Goal: Information Seeking & Learning: Learn about a topic

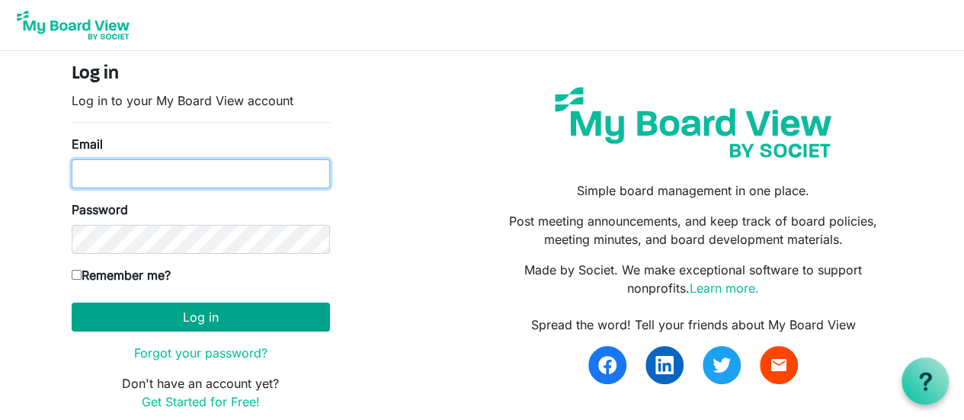
type input "[EMAIL_ADDRESS][DOMAIN_NAME]"
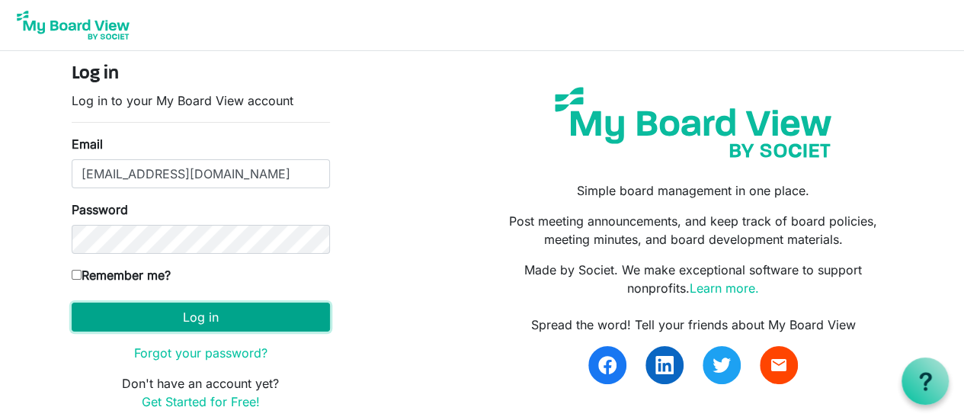
click at [127, 315] on button "Log in" at bounding box center [201, 317] width 258 height 29
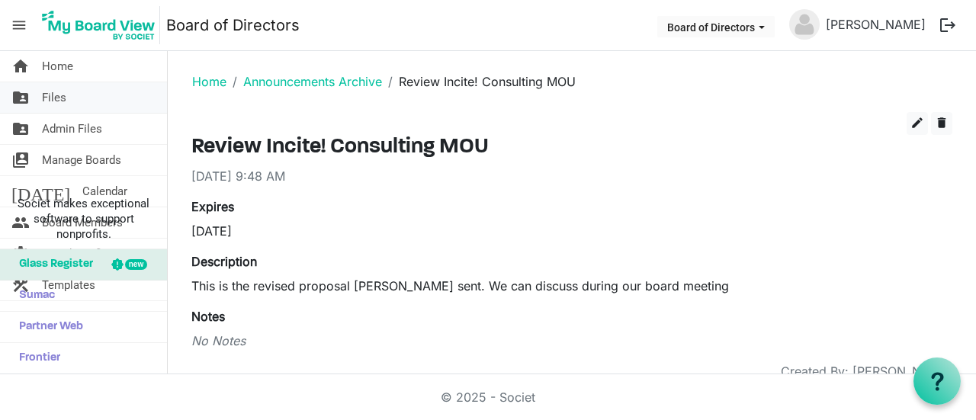
click at [79, 103] on link "folder_shared Files" at bounding box center [83, 97] width 167 height 30
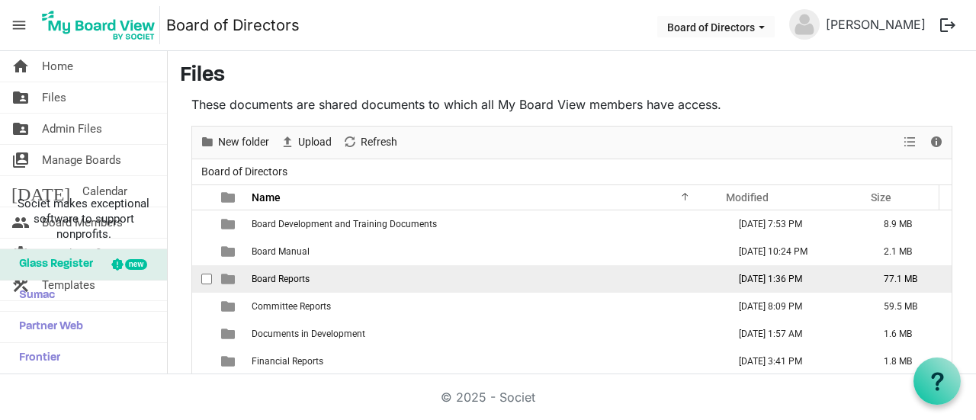
click at [306, 277] on span "Board Reports" at bounding box center [281, 279] width 58 height 11
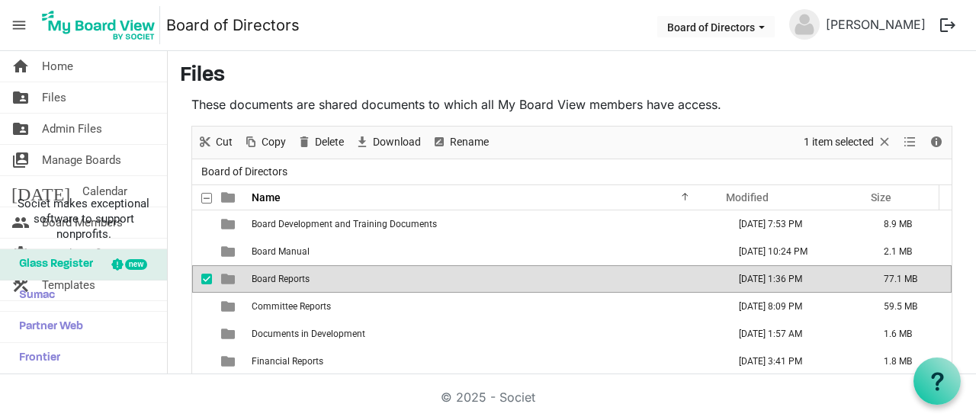
click at [306, 277] on span "Board Reports" at bounding box center [281, 279] width 58 height 11
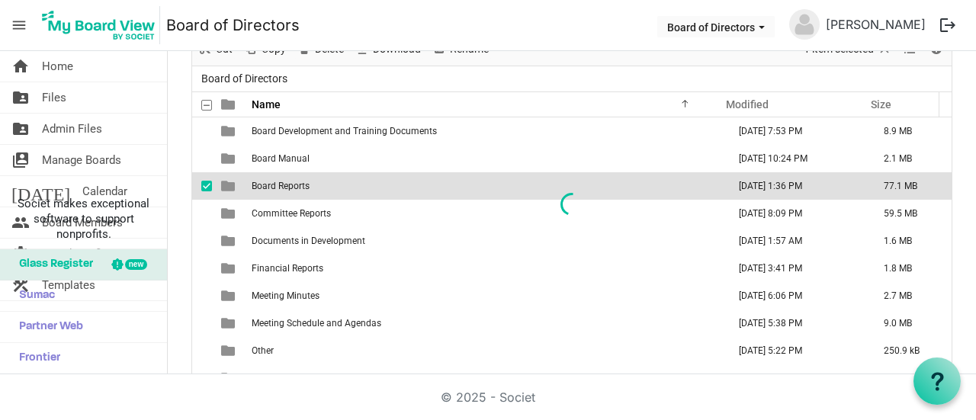
click at [255, 191] on div at bounding box center [571, 204] width 759 height 341
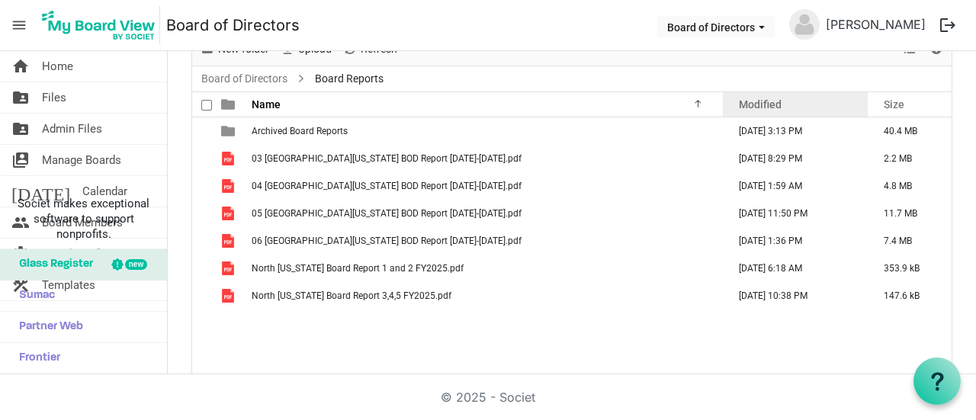
click at [796, 108] on div "Modified" at bounding box center [794, 104] width 123 height 22
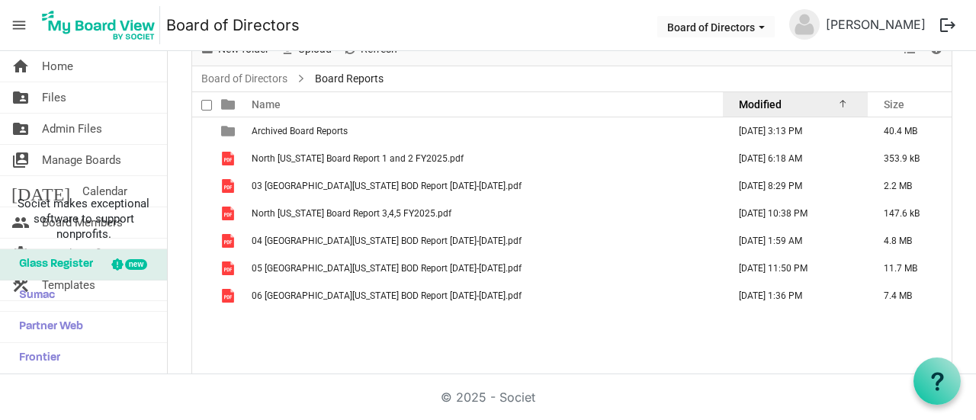
click at [796, 108] on div "Modified" at bounding box center [794, 104] width 123 height 22
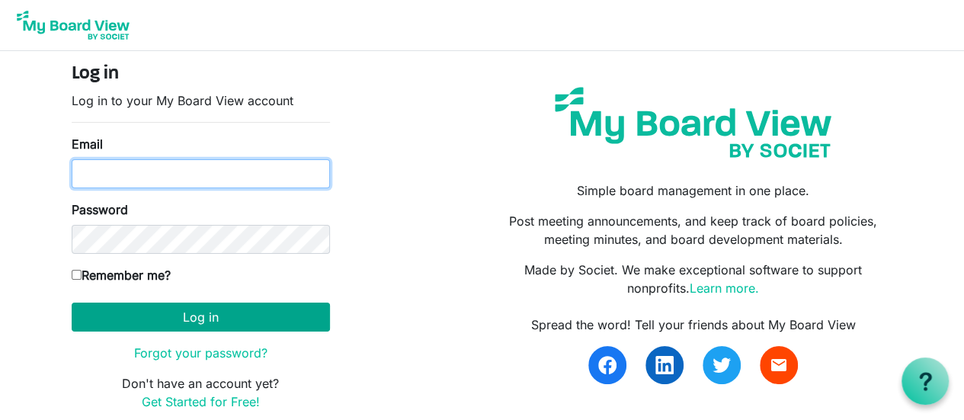
type input "plt@idahoforests.org"
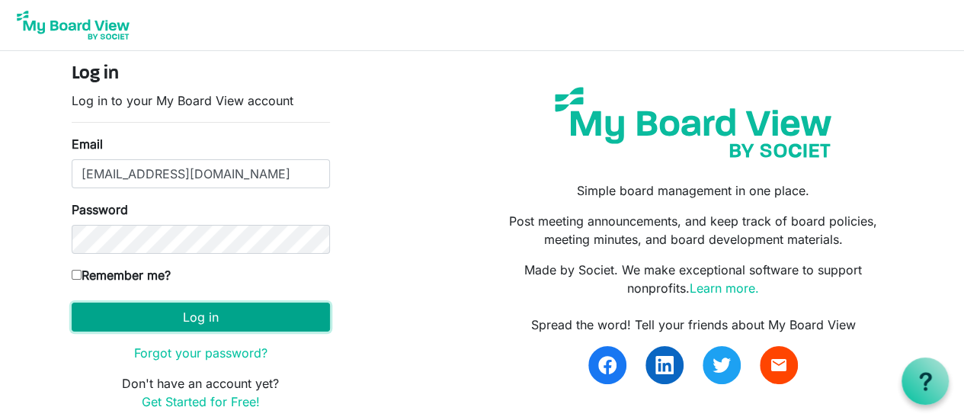
click at [252, 309] on button "Log in" at bounding box center [201, 317] width 258 height 29
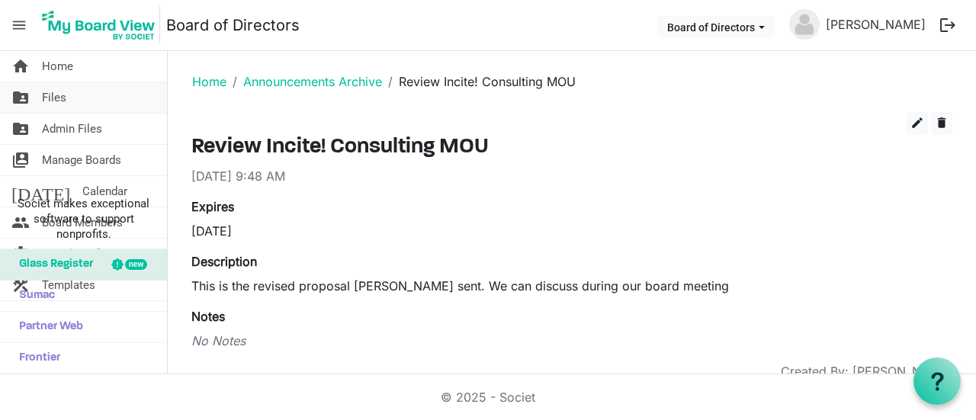
click at [50, 103] on span "Files" at bounding box center [54, 97] width 24 height 30
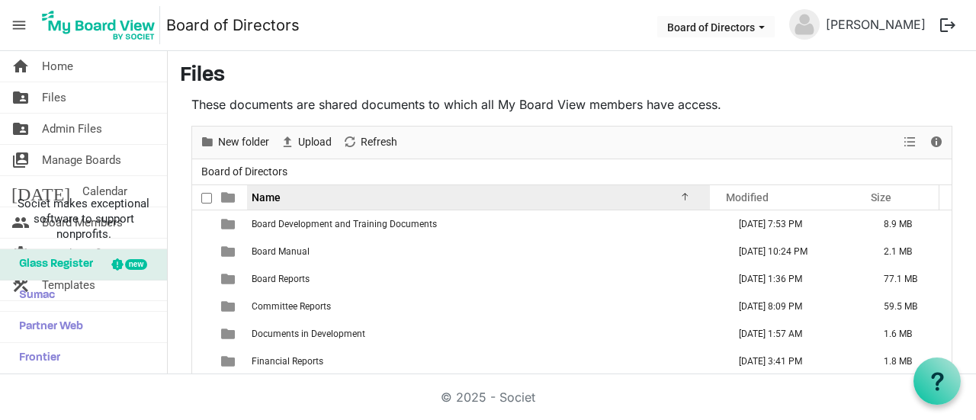
scroll to position [85, 0]
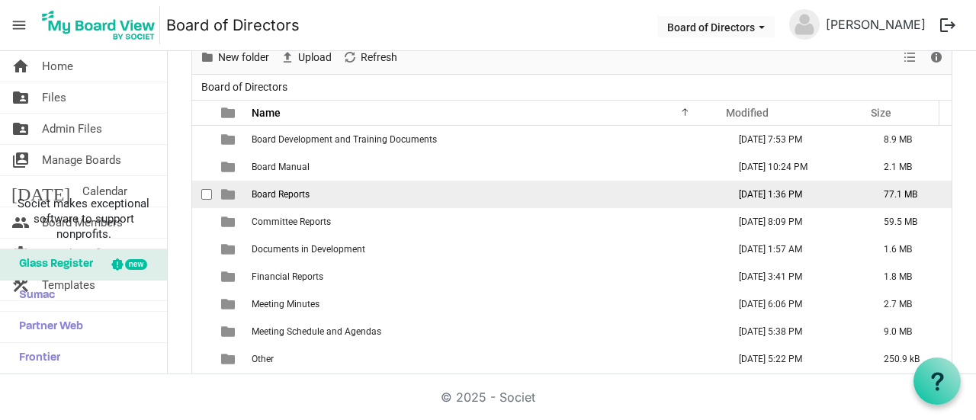
click at [358, 191] on td "Board Reports" at bounding box center [485, 194] width 476 height 27
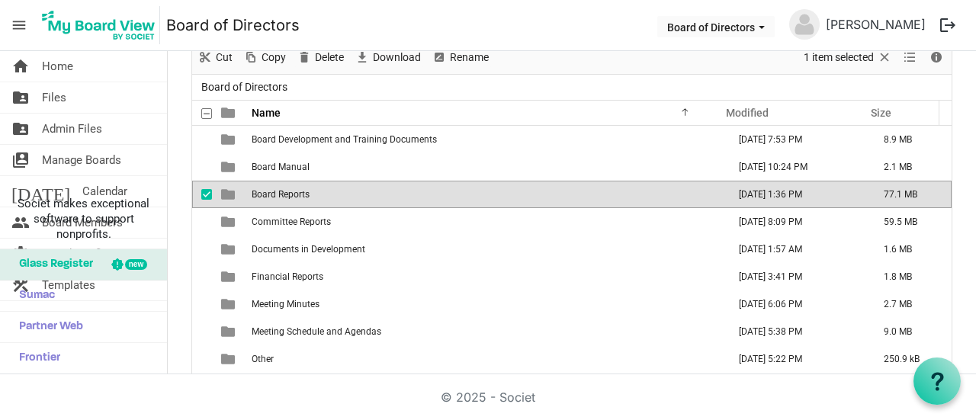
click at [358, 191] on td "Board Reports" at bounding box center [485, 194] width 476 height 27
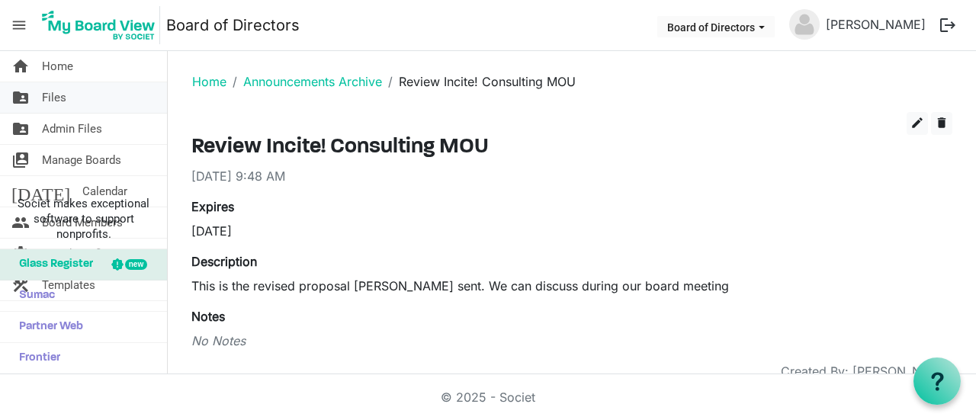
click at [69, 95] on link "folder_shared Files" at bounding box center [83, 97] width 167 height 30
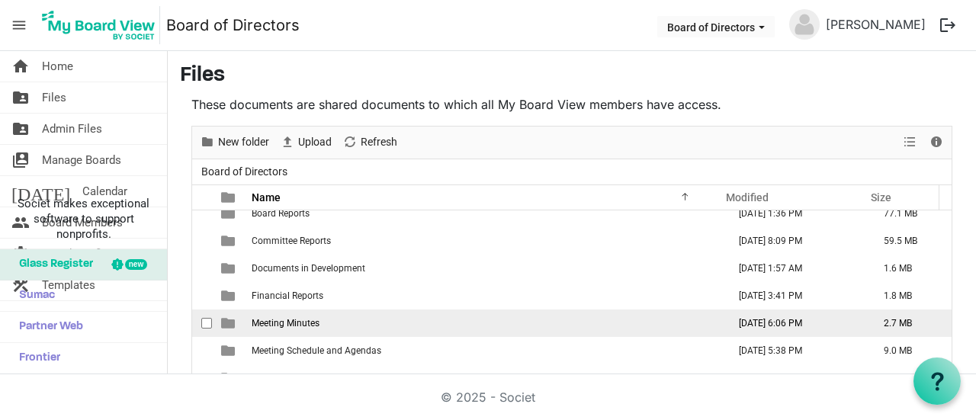
scroll to position [67, 0]
click at [277, 319] on span "Meeting Minutes" at bounding box center [286, 321] width 68 height 11
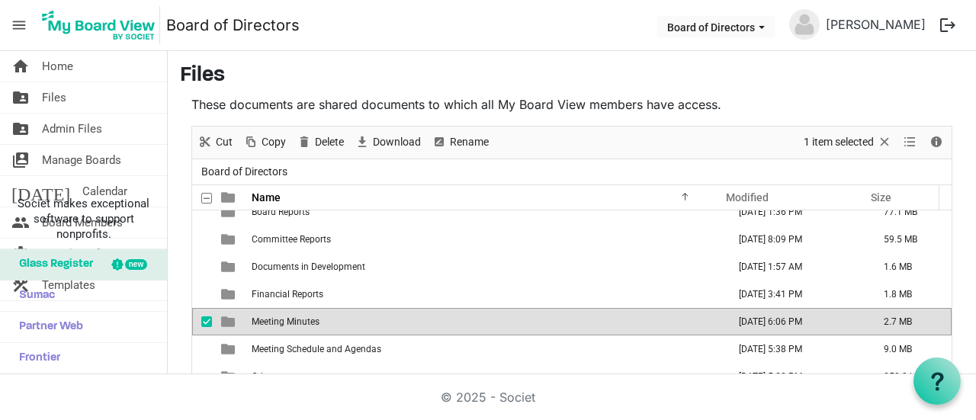
click at [277, 319] on span "Meeting Minutes" at bounding box center [286, 321] width 68 height 11
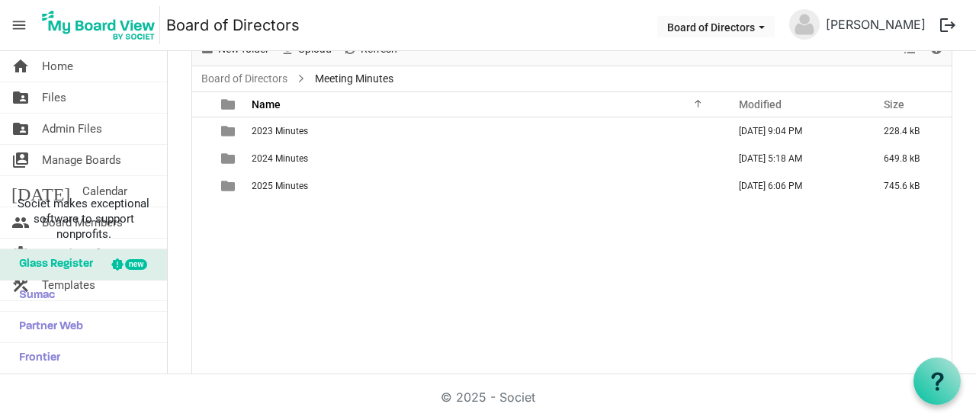
scroll to position [0, 0]
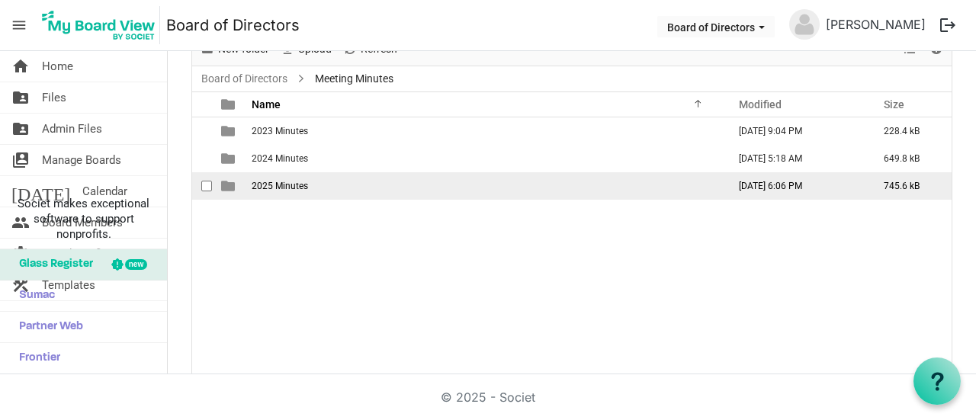
click at [353, 187] on td "2025 Minutes" at bounding box center [485, 185] width 476 height 27
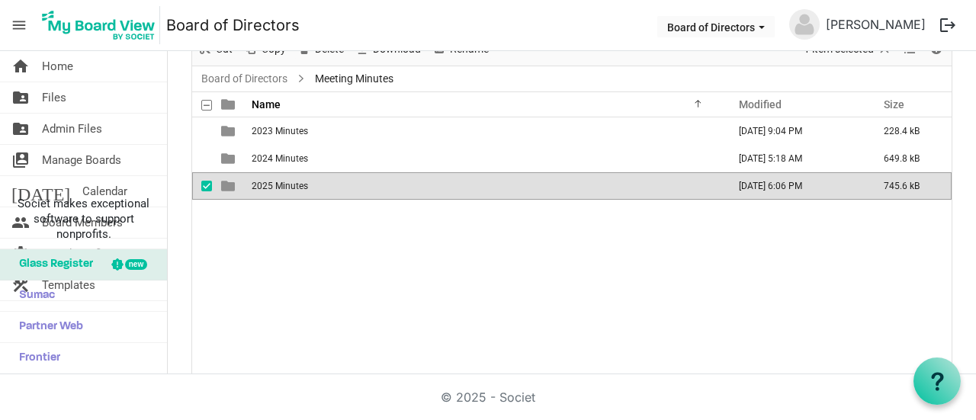
click at [353, 187] on td "2025 Minutes" at bounding box center [485, 185] width 476 height 27
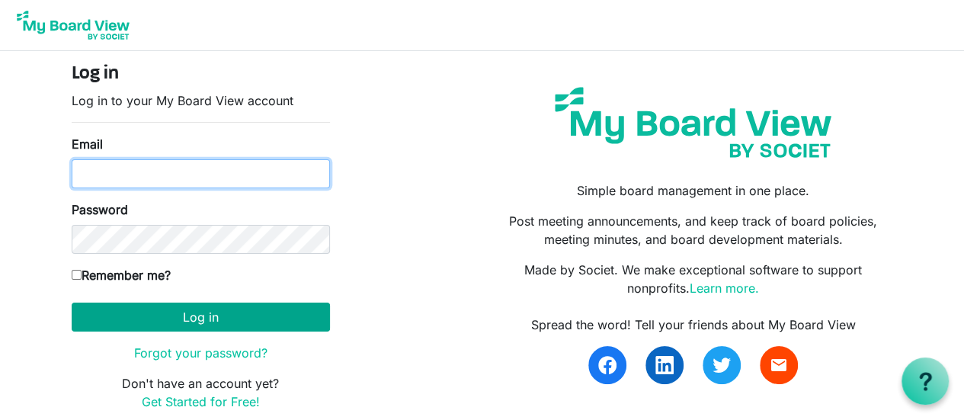
type input "[EMAIL_ADDRESS][DOMAIN_NAME]"
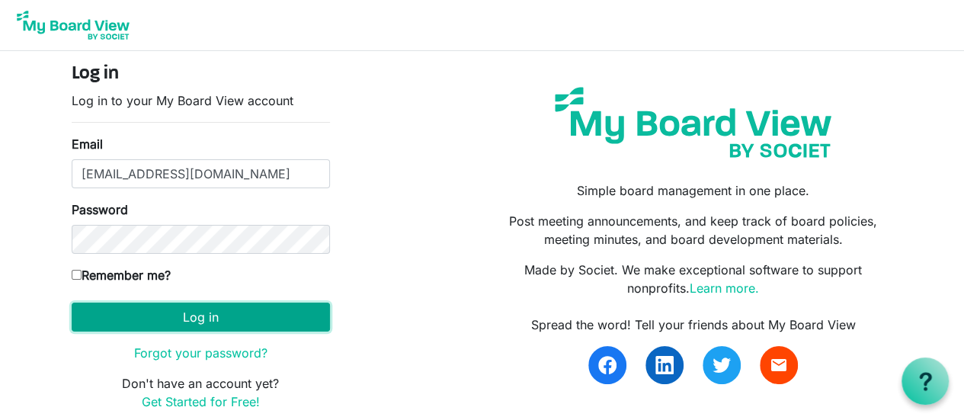
click at [279, 316] on button "Log in" at bounding box center [201, 317] width 258 height 29
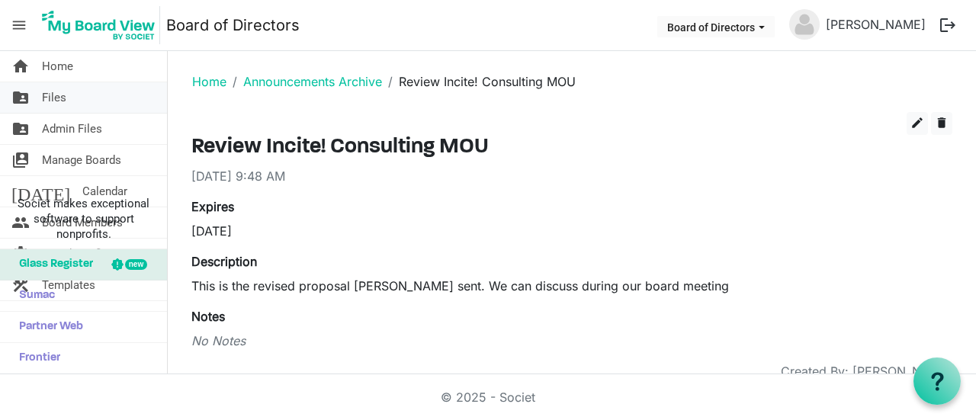
click at [77, 88] on link "folder_shared Files" at bounding box center [83, 97] width 167 height 30
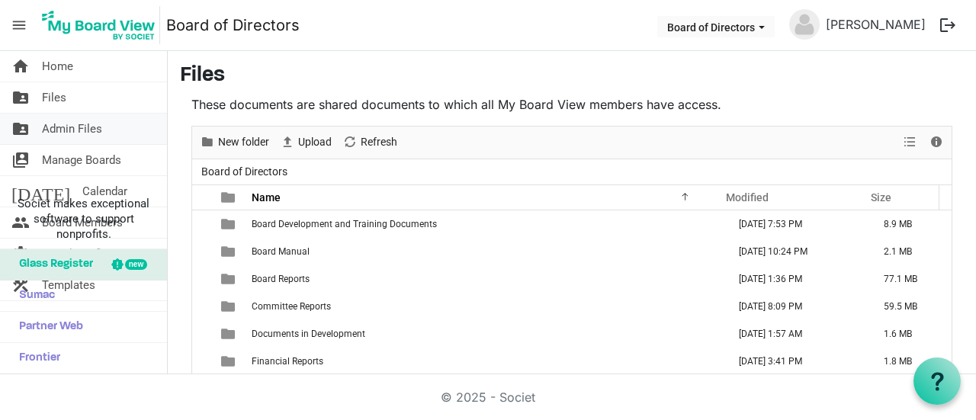
click at [82, 141] on span "Admin Files" at bounding box center [72, 129] width 60 height 30
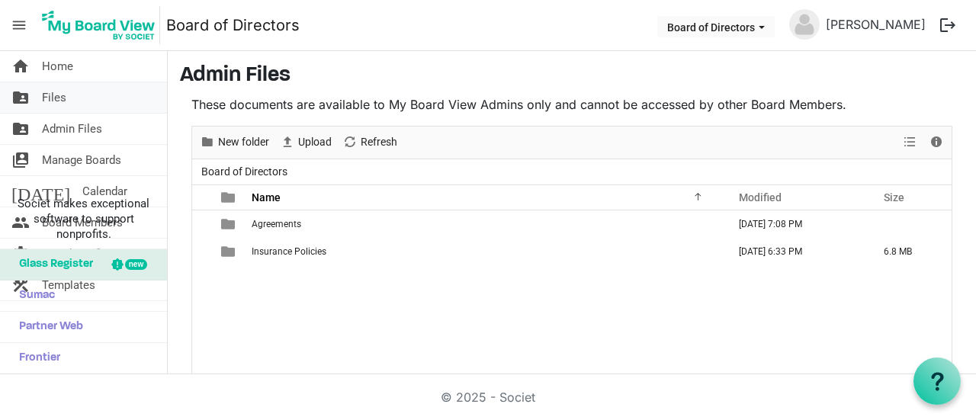
click at [59, 98] on span "Files" at bounding box center [54, 97] width 24 height 30
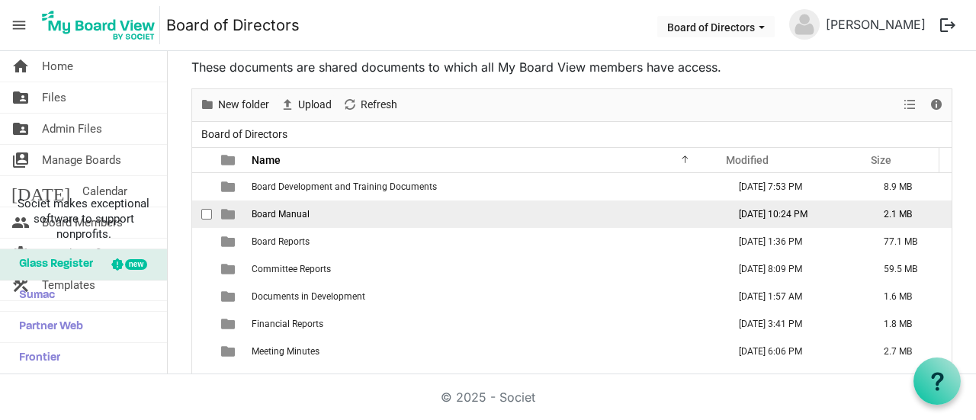
scroll to position [74, 0]
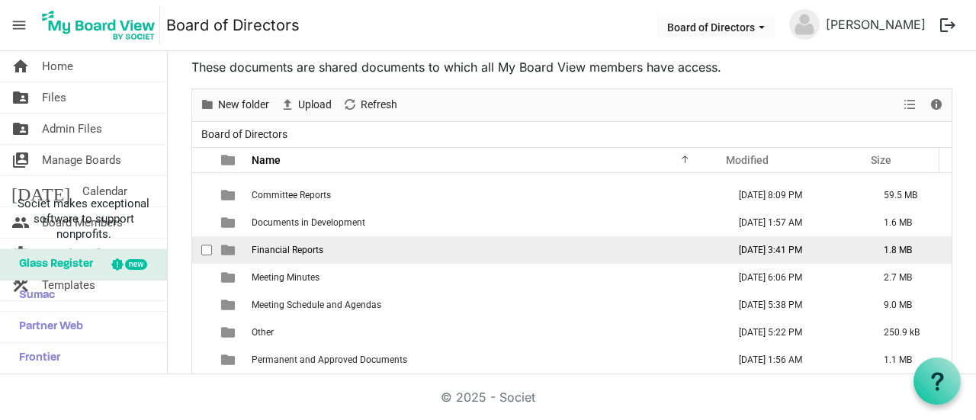
click at [316, 257] on td "Financial Reports" at bounding box center [485, 249] width 476 height 27
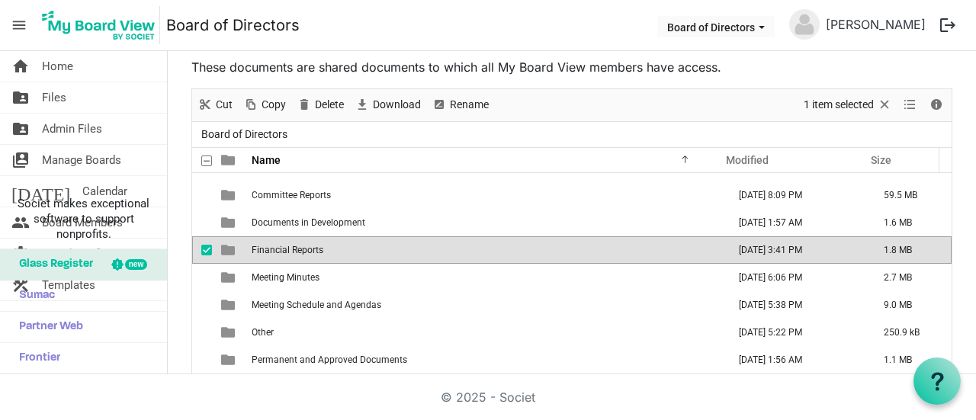
click at [316, 257] on td "Financial Reports" at bounding box center [485, 249] width 476 height 27
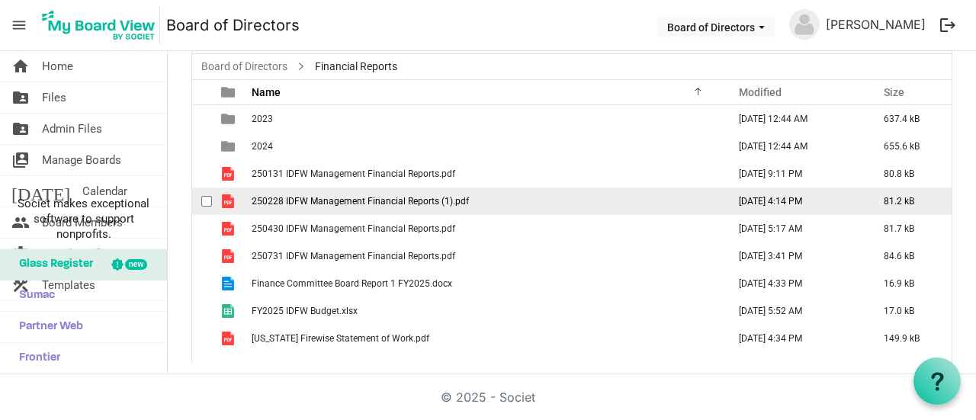
scroll to position [0, 0]
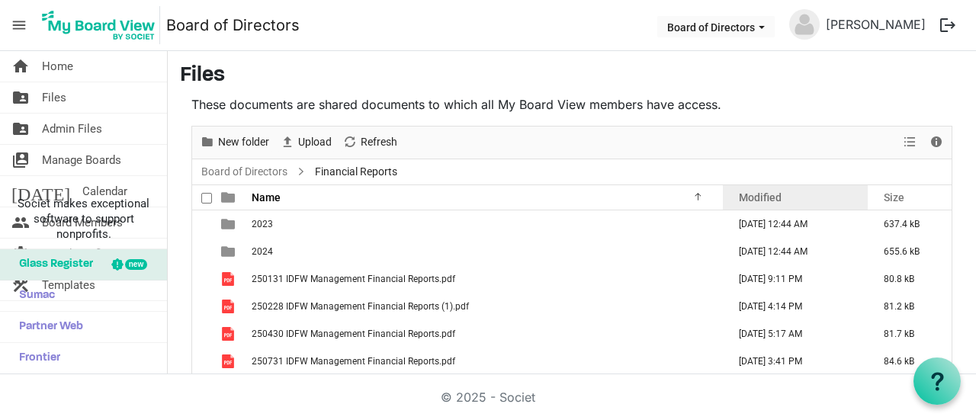
click at [764, 201] on span "Modified" at bounding box center [759, 197] width 43 height 12
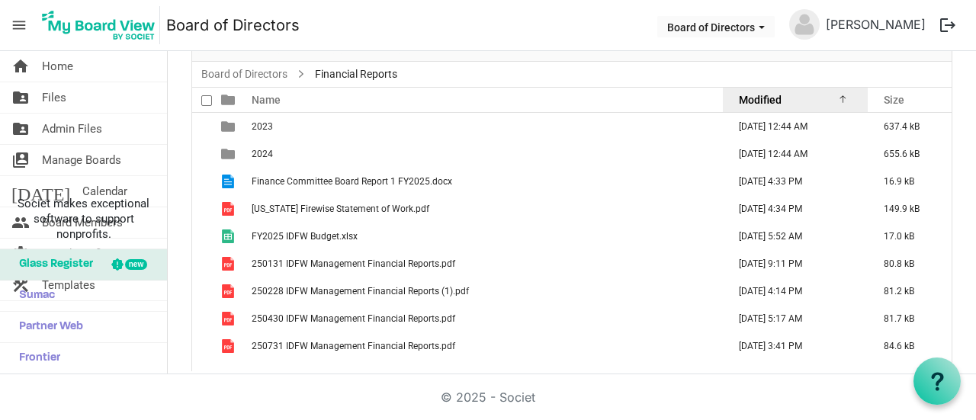
scroll to position [101, 0]
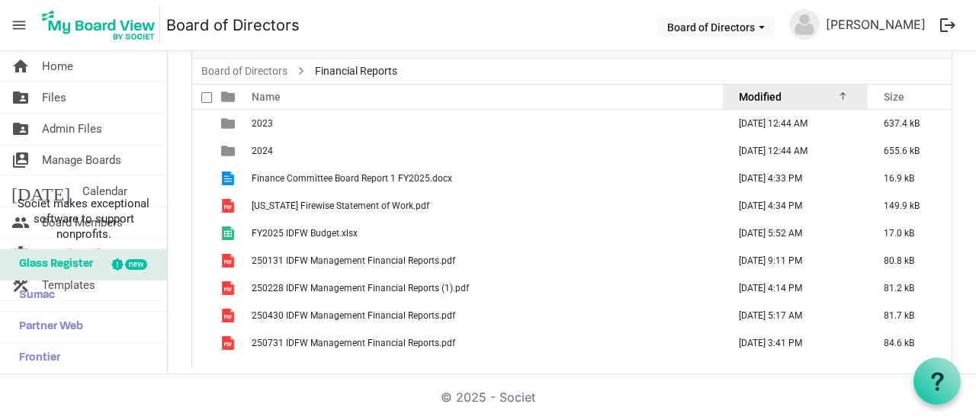
click at [751, 102] on span "Modified" at bounding box center [759, 97] width 43 height 12
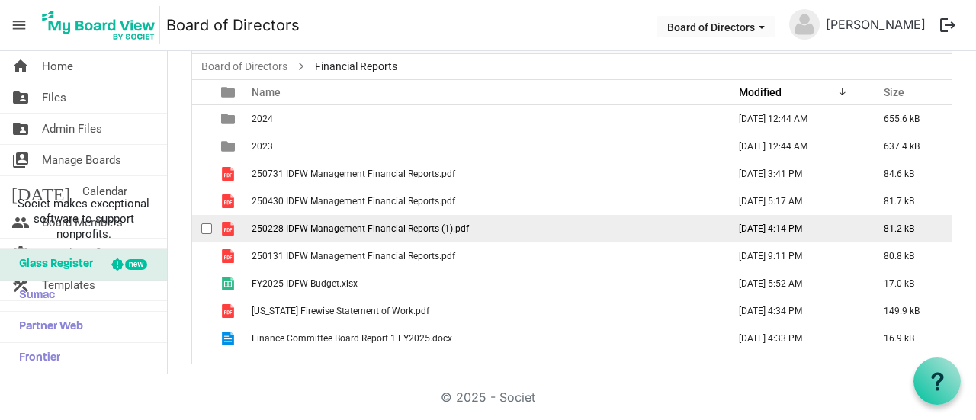
scroll to position [0, 0]
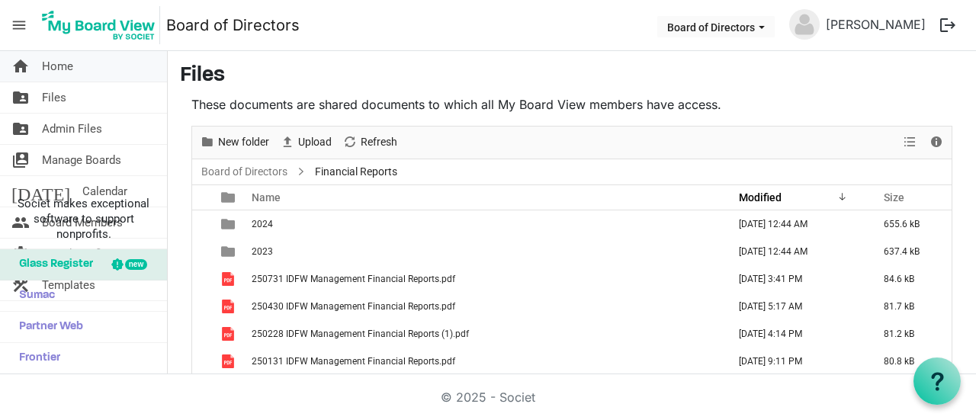
click at [96, 77] on link "home Home" at bounding box center [83, 66] width 167 height 30
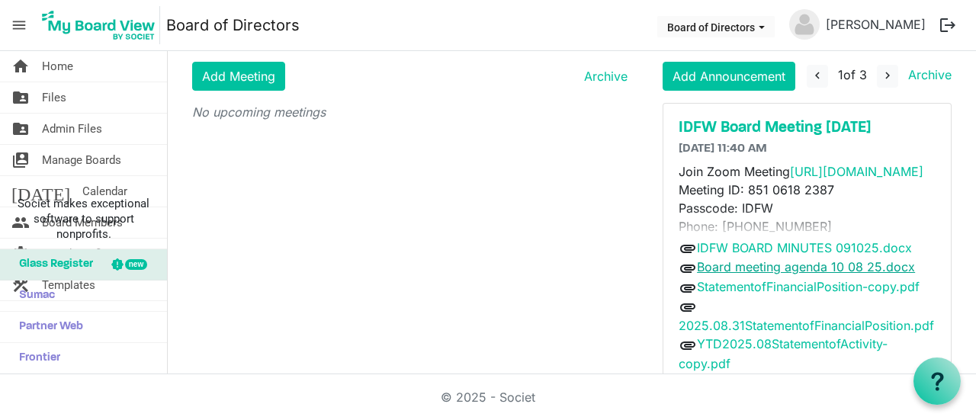
scroll to position [85, 0]
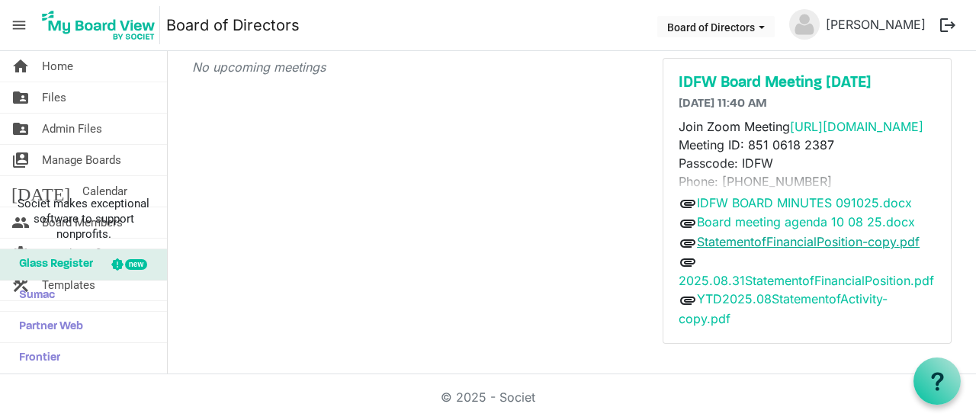
click at [768, 239] on link "StatementofFinancialPosition-copy.pdf" at bounding box center [808, 241] width 223 height 15
click at [735, 283] on link "2025.08.31StatementofFinancialPosition.pdf" at bounding box center [805, 280] width 255 height 15
click at [767, 317] on link "YTD2025.08StatementofActivity-copy.pdf" at bounding box center [782, 308] width 209 height 35
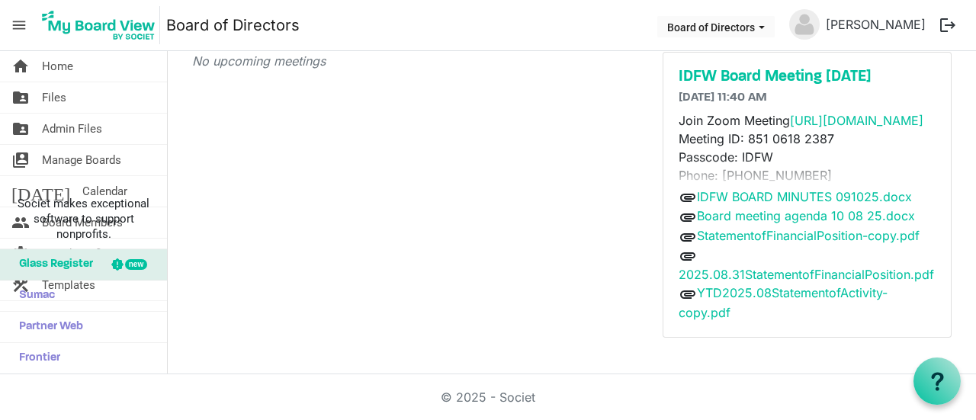
scroll to position [0, 0]
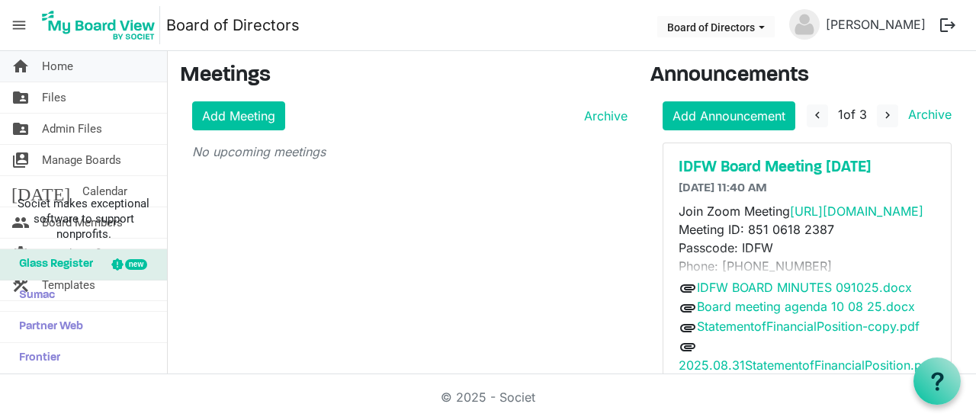
click at [11, 61] on link "home Home" at bounding box center [83, 66] width 167 height 30
click at [35, 60] on link "home Home" at bounding box center [83, 66] width 167 height 30
